Goal: Ask a question

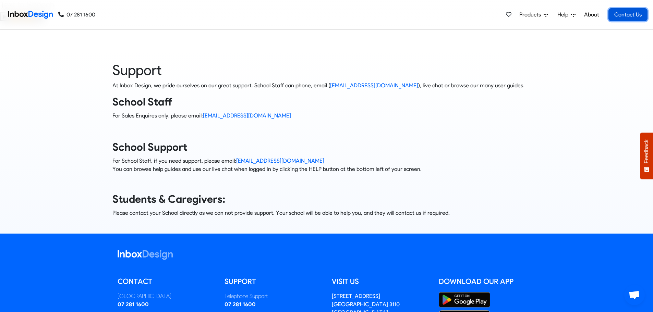
click at [631, 13] on link "Contact Us" at bounding box center [627, 14] width 39 height 13
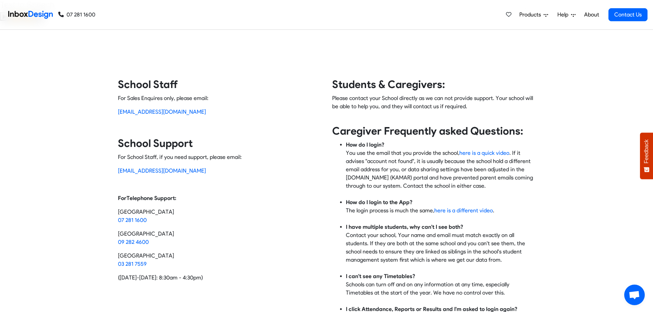
click at [631, 295] on span "Open chat" at bounding box center [633, 296] width 11 height 10
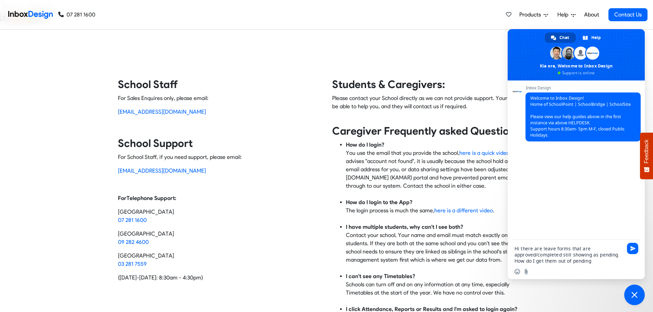
type textarea "Hi there are leave forms that are approved/completed still showing as pending. …"
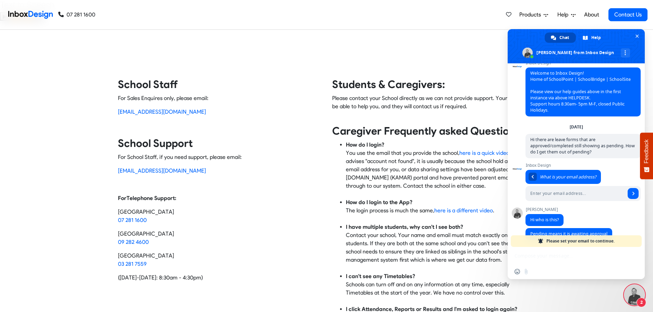
scroll to position [21, 0]
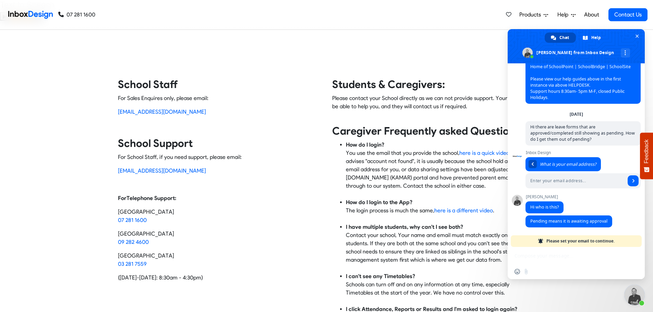
click at [533, 255] on div "Insert an emoji Send a file" at bounding box center [575, 263] width 137 height 32
click at [527, 267] on div "Insert an emoji Send a file" at bounding box center [575, 271] width 137 height 15
click at [531, 242] on div "Please set your email to continue." at bounding box center [575, 241] width 131 height 12
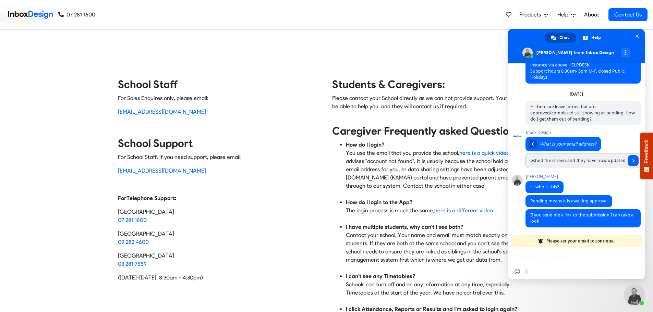
scroll to position [0, 56]
click at [629, 158] on span "Send" at bounding box center [632, 160] width 11 height 11
click at [627, 161] on span "Send" at bounding box center [632, 160] width 11 height 11
drag, startPoint x: 528, startPoint y: 158, endPoint x: 545, endPoint y: 160, distance: 16.6
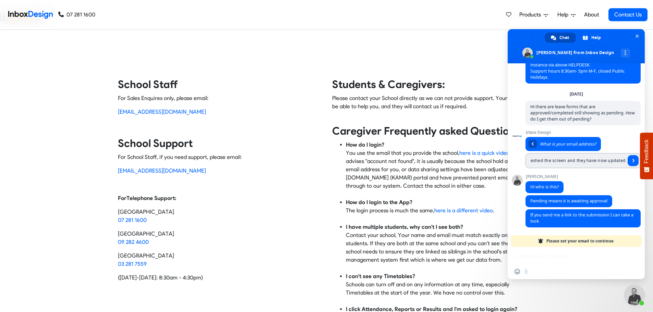
click at [533, 158] on input "Apologies I have just refreshed the screen and they have now updated" at bounding box center [575, 160] width 100 height 15
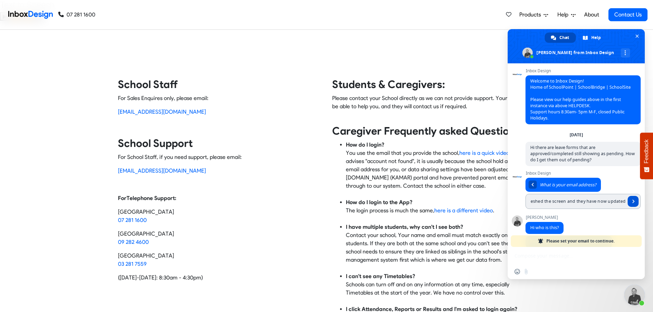
drag, startPoint x: 530, startPoint y: 202, endPoint x: 631, endPoint y: 204, distance: 101.8
click at [631, 204] on form "Apologies I have just refreshed the screen and they have now updated" at bounding box center [582, 201] width 115 height 15
drag, startPoint x: 594, startPoint y: 202, endPoint x: 520, endPoint y: 205, distance: 74.0
click at [520, 205] on div "Inbox Design Welcome to Inbox Design! Home of SchoolPoint | SchoolBridge | Scho…" at bounding box center [575, 155] width 137 height 184
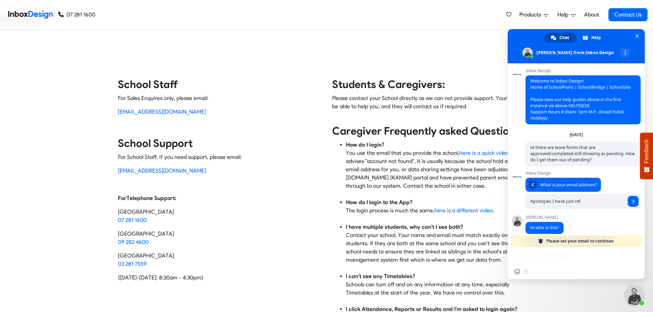
type input "Apologies I have just ref"
click at [533, 269] on div "Insert an emoji Send a file" at bounding box center [575, 271] width 137 height 15
click at [528, 267] on div "Insert an emoji Send a file" at bounding box center [575, 271] width 137 height 15
drag, startPoint x: 636, startPoint y: 37, endPoint x: 639, endPoint y: 52, distance: 15.9
click at [636, 38] on span "Close chat" at bounding box center [636, 36] width 7 height 7
